Goal: Task Accomplishment & Management: Complete application form

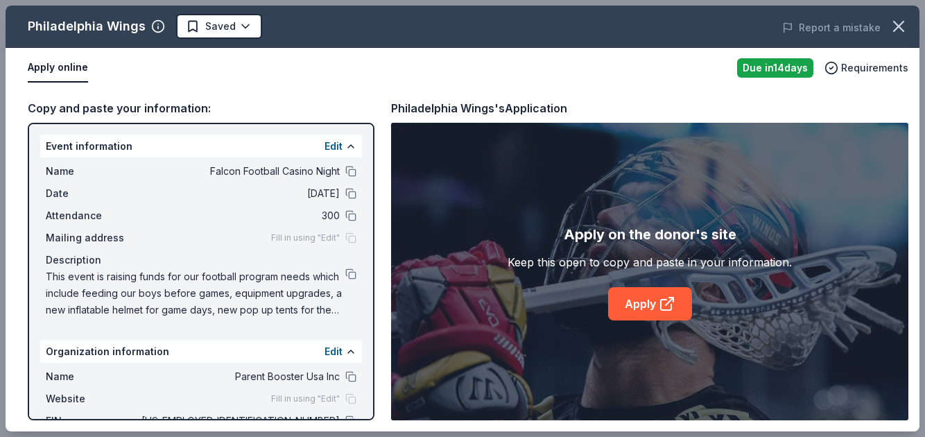
scroll to position [284, 0]
click at [642, 297] on link "Apply" at bounding box center [650, 303] width 84 height 33
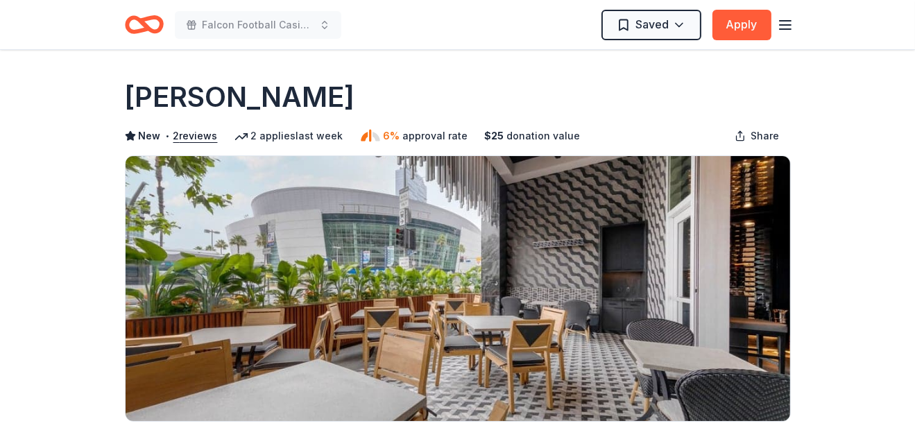
scroll to position [66, 0]
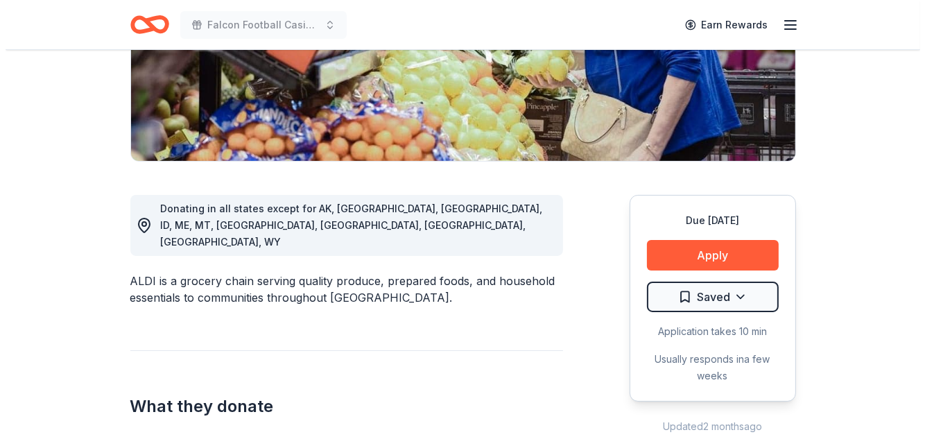
scroll to position [318, 0]
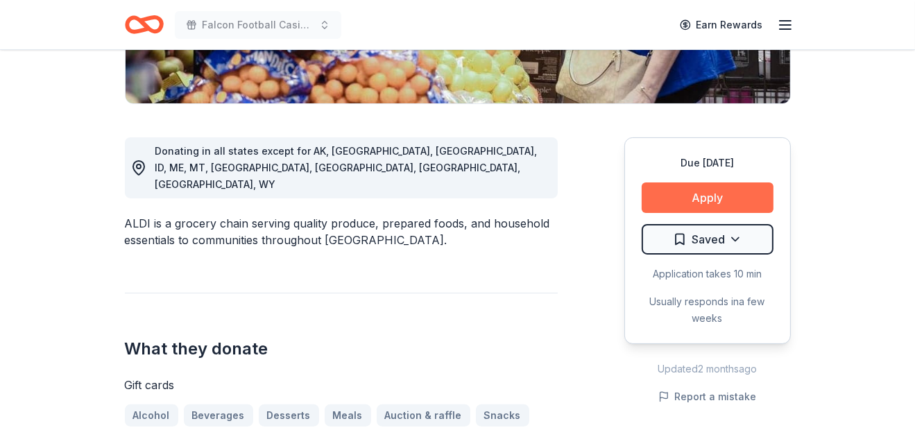
click at [684, 205] on button "Apply" at bounding box center [707, 197] width 132 height 31
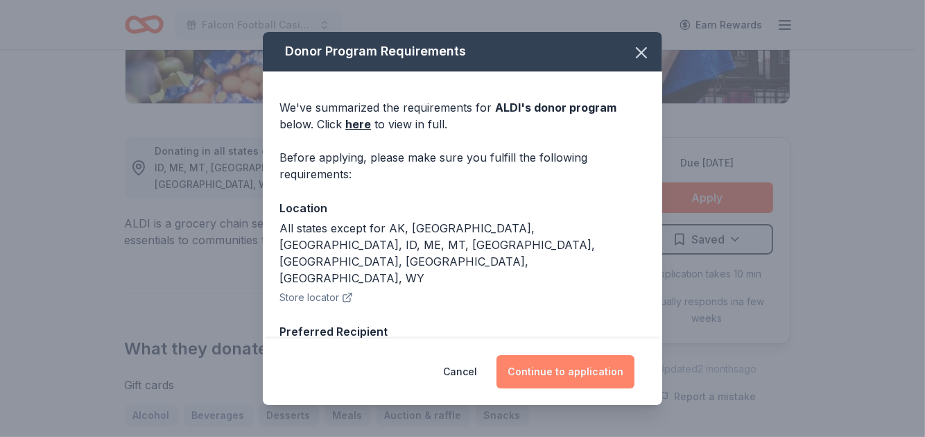
click at [556, 359] on button "Continue to application" at bounding box center [566, 371] width 138 height 33
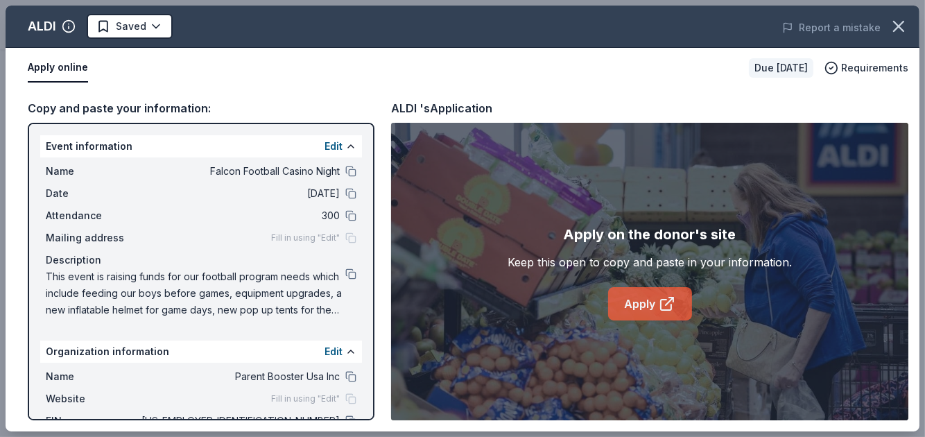
click at [629, 297] on link "Apply" at bounding box center [650, 303] width 84 height 33
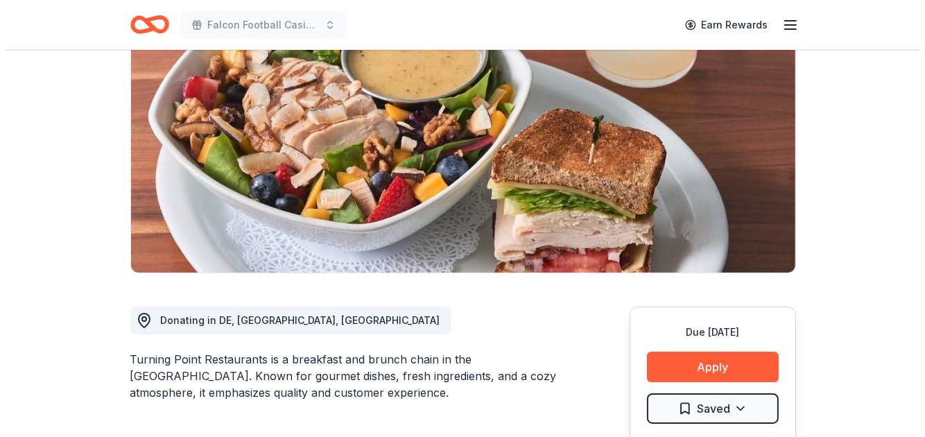
scroll to position [325, 0]
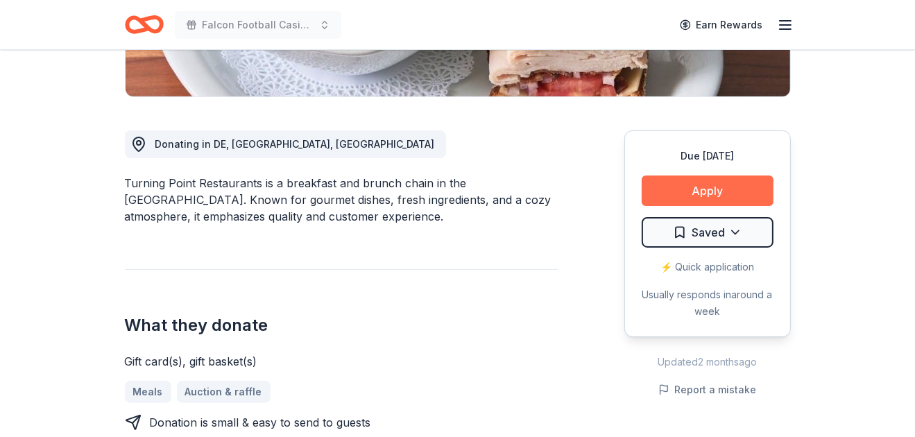
click at [709, 189] on button "Apply" at bounding box center [707, 190] width 132 height 31
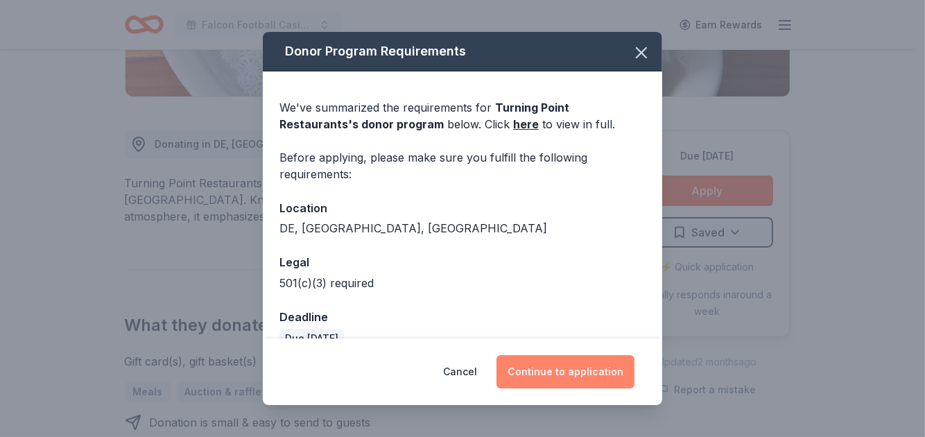
click at [554, 364] on button "Continue to application" at bounding box center [566, 371] width 138 height 33
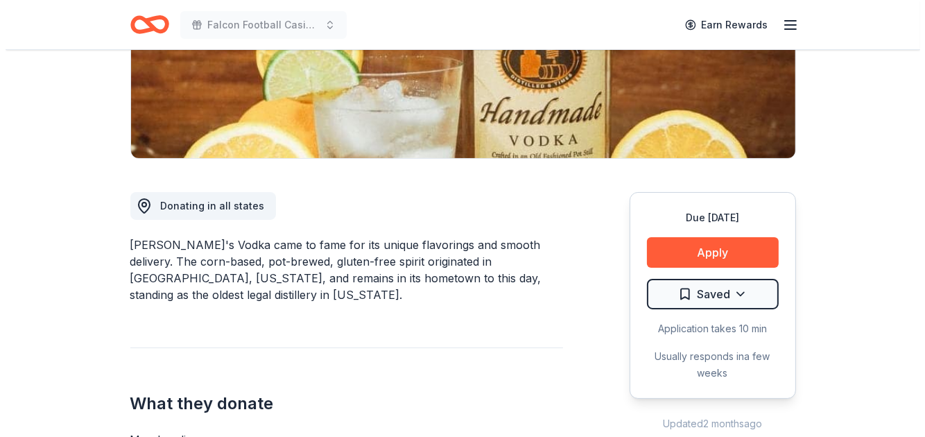
scroll to position [359, 0]
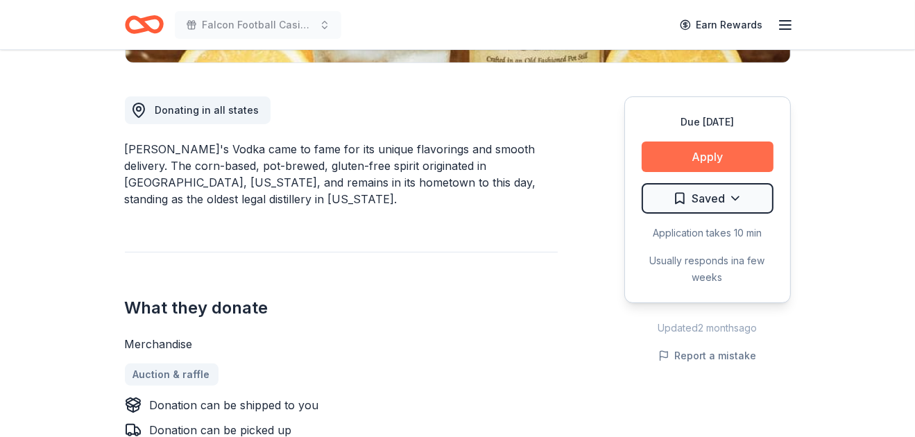
click at [683, 150] on button "Apply" at bounding box center [707, 156] width 132 height 31
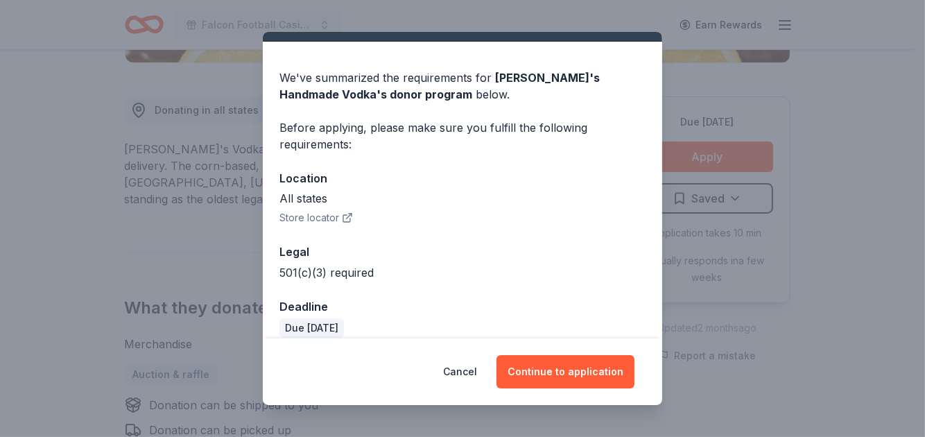
scroll to position [45, 0]
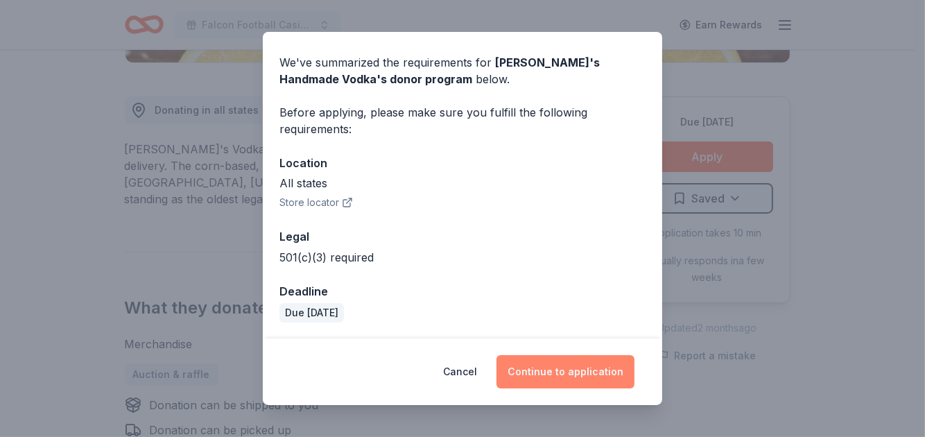
click at [562, 369] on button "Continue to application" at bounding box center [566, 371] width 138 height 33
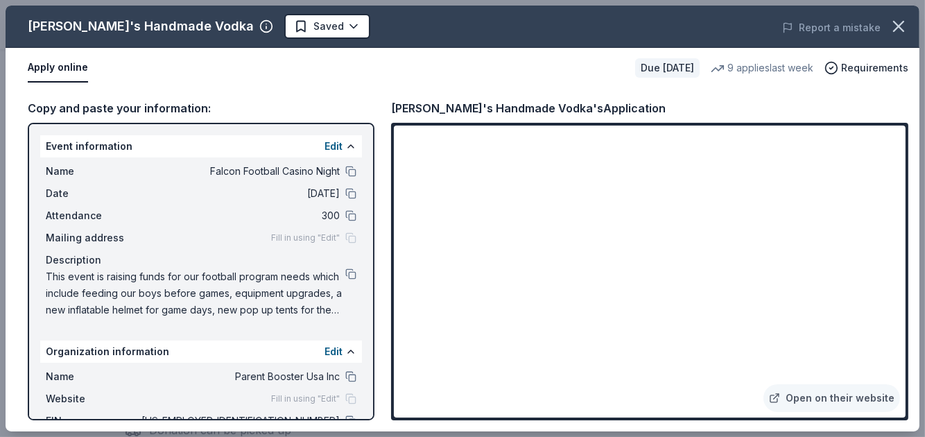
drag, startPoint x: 906, startPoint y: 144, endPoint x: 910, endPoint y: 183, distance: 39.1
click at [910, 183] on div "Copy and paste your information: Event information Edit Name Falcon Football Ca…" at bounding box center [463, 259] width 914 height 343
drag, startPoint x: 907, startPoint y: 311, endPoint x: 912, endPoint y: 359, distance: 48.8
click at [912, 359] on div "Copy and paste your information: Event information Edit Name Falcon Football Ca…" at bounding box center [463, 259] width 914 height 343
click at [906, 414] on div "Open on their website" at bounding box center [649, 271] width 517 height 297
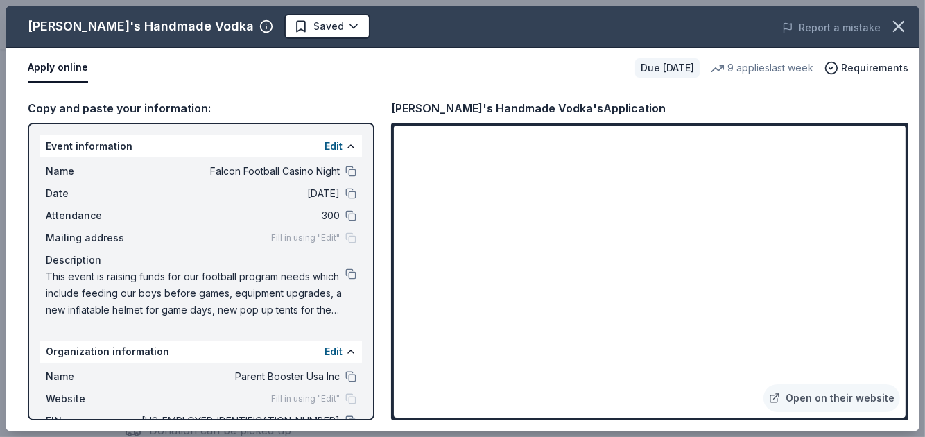
drag, startPoint x: 906, startPoint y: 281, endPoint x: 908, endPoint y: 302, distance: 20.9
click at [908, 302] on div "Open on their website" at bounding box center [649, 271] width 517 height 297
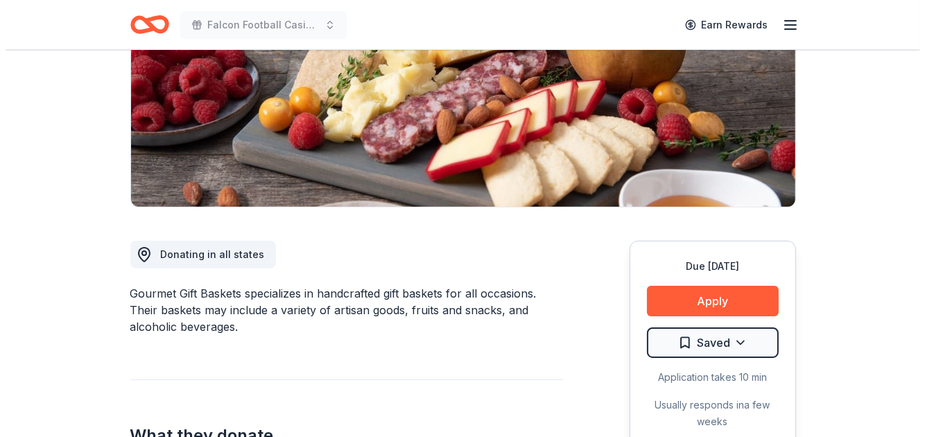
scroll to position [350, 0]
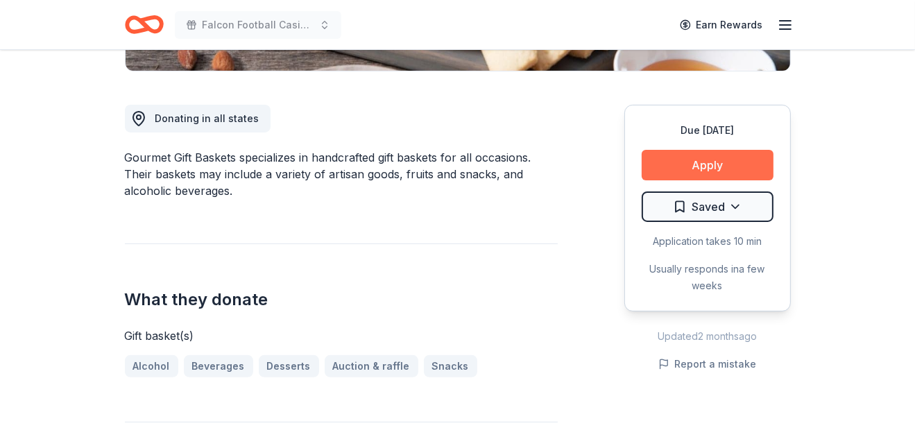
click at [730, 165] on button "Apply" at bounding box center [707, 165] width 132 height 31
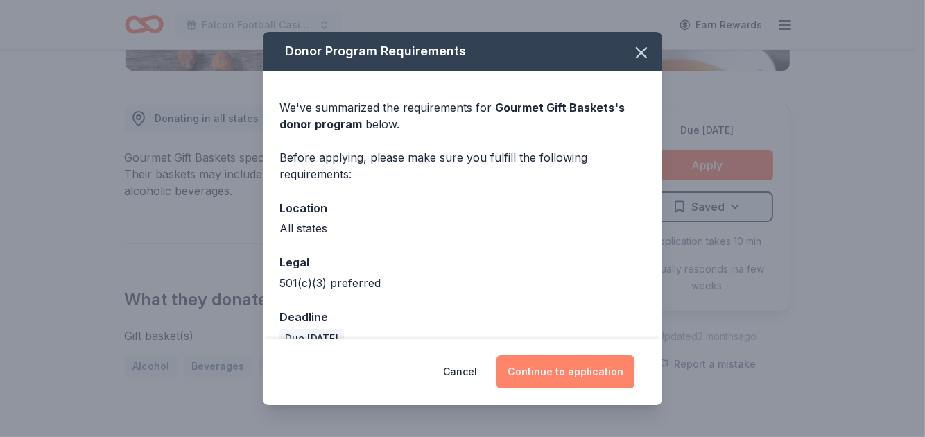
click at [565, 364] on button "Continue to application" at bounding box center [566, 371] width 138 height 33
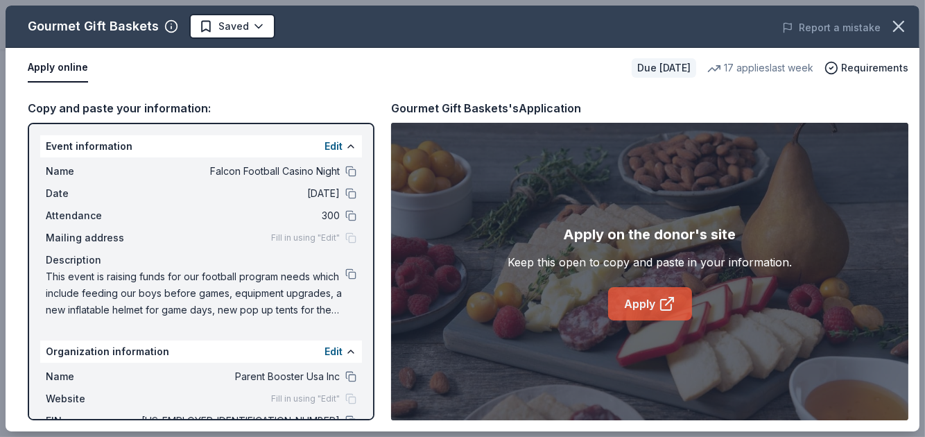
click at [638, 302] on link "Apply" at bounding box center [650, 303] width 84 height 33
